Goal: Information Seeking & Learning: Learn about a topic

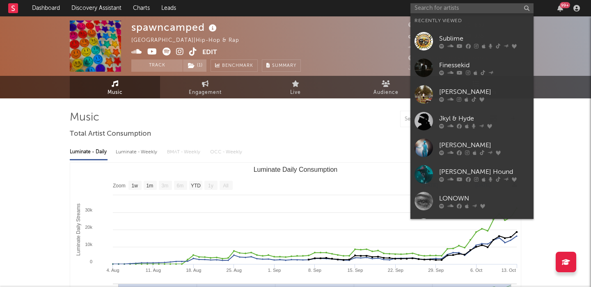
select select "1w"
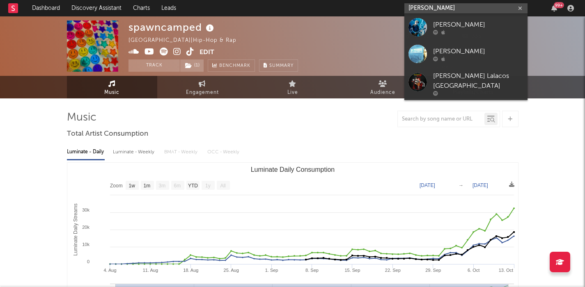
click at [431, 6] on input "[PERSON_NAME]" at bounding box center [465, 8] width 123 height 10
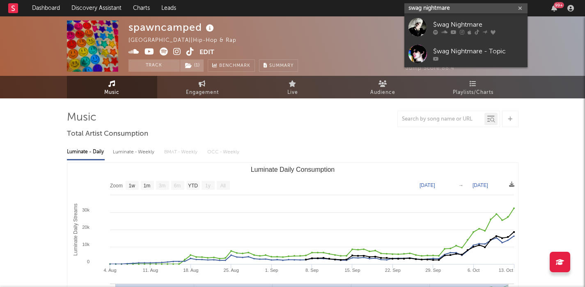
type input "swag nightmare"
click at [455, 19] on link "$wag Nightmare" at bounding box center [465, 27] width 123 height 27
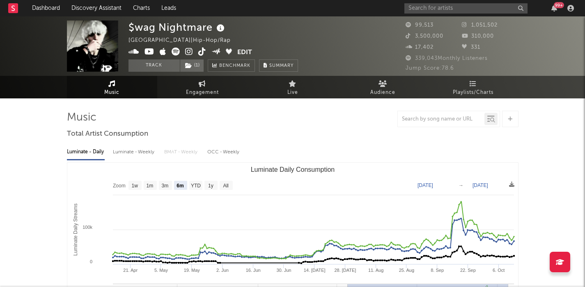
click at [224, 184] on text "All" at bounding box center [225, 186] width 5 height 6
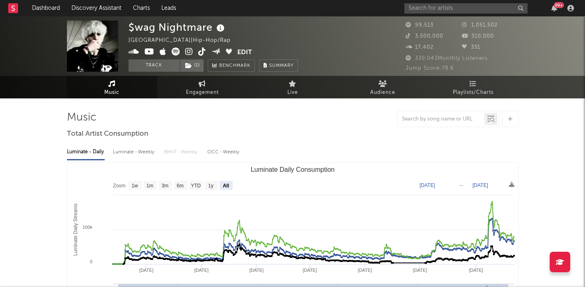
select select "All"
type input "[DATE]"
click at [129, 152] on div "Luminate - Weekly" at bounding box center [134, 152] width 43 height 14
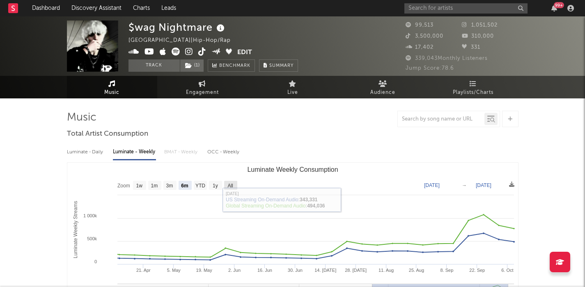
click at [230, 187] on text "All" at bounding box center [229, 186] width 5 height 6
select select "All"
type input "[DATE]"
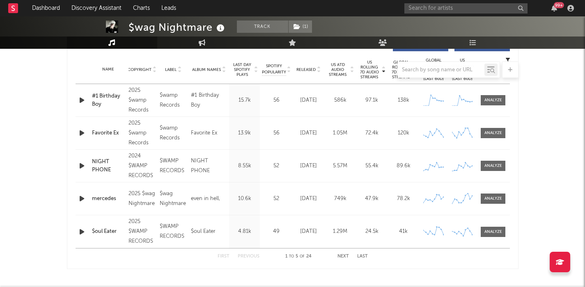
scroll to position [236, 0]
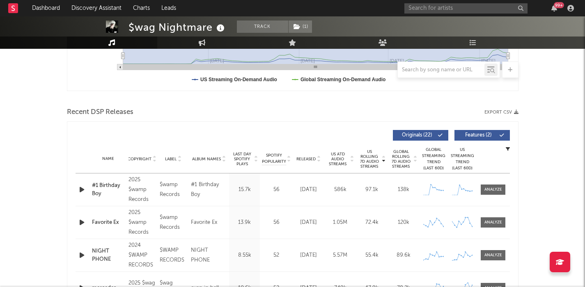
click at [482, 135] on span "Features ( 2 )" at bounding box center [479, 135] width 38 height 5
click at [311, 157] on span "Released" at bounding box center [305, 159] width 19 height 5
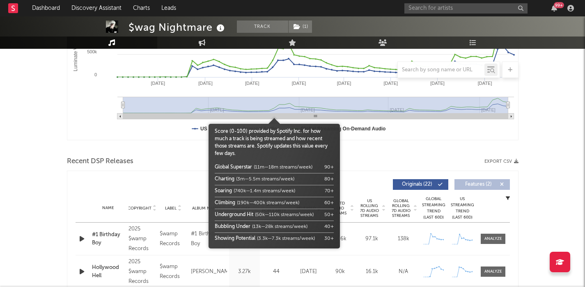
scroll to position [25, 0]
